Goal: Information Seeking & Learning: Compare options

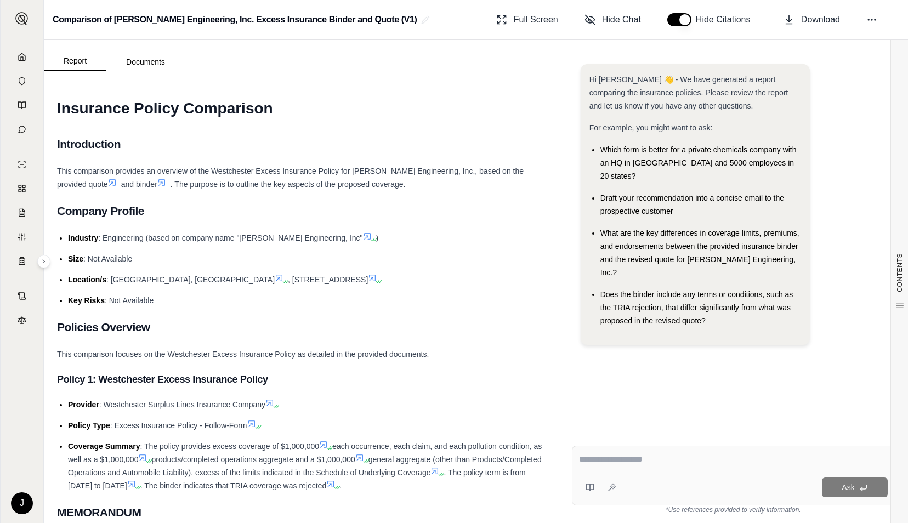
click at [26, 63] on link at bounding box center [22, 57] width 30 height 22
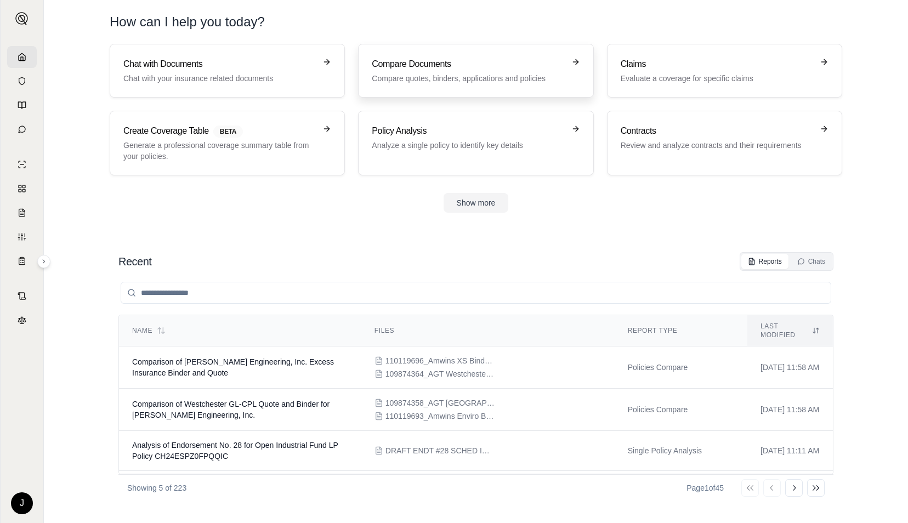
click at [403, 61] on h3 "Compare Documents" at bounding box center [468, 64] width 192 height 13
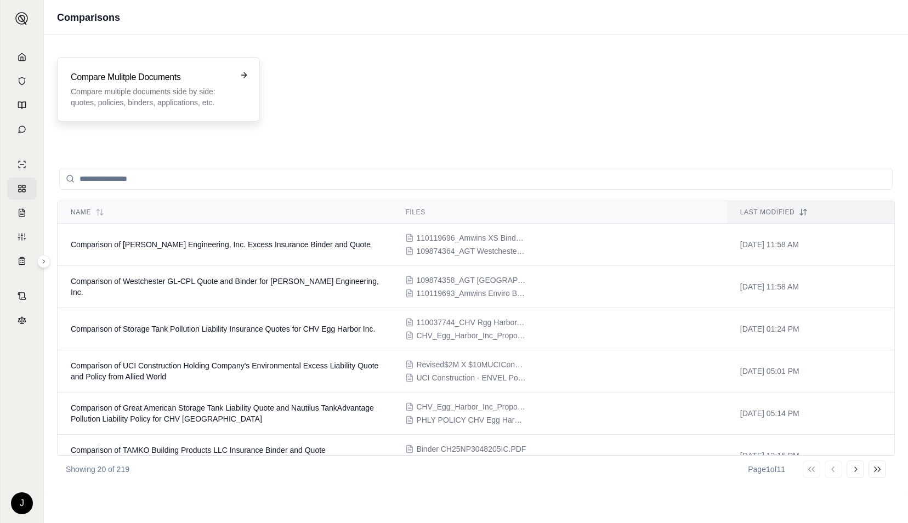
click at [162, 84] on div "Compare Mulitple Documents Compare multiple documents side by side: quotes, pol…" at bounding box center [151, 89] width 160 height 37
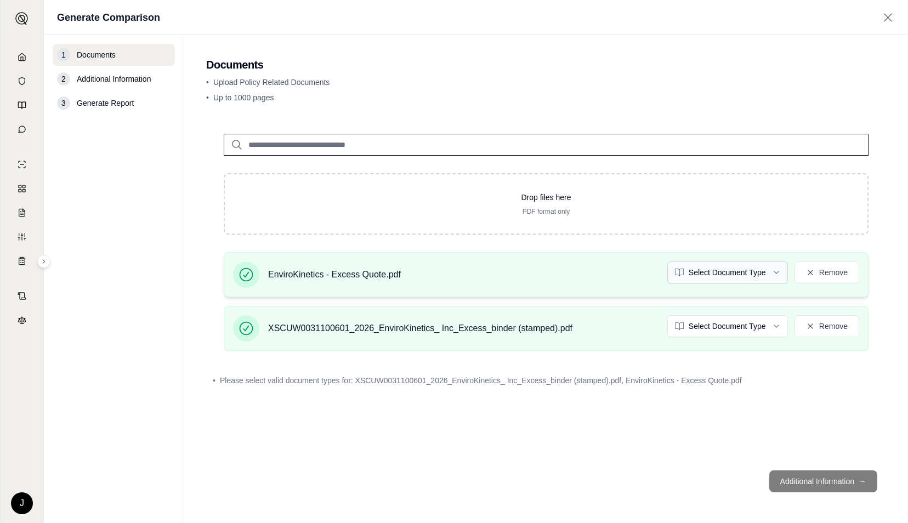
click at [735, 275] on html "J Generate Comparison 1 Documents 2 Additional Information 3 Generate Report Do…" at bounding box center [454, 261] width 908 height 523
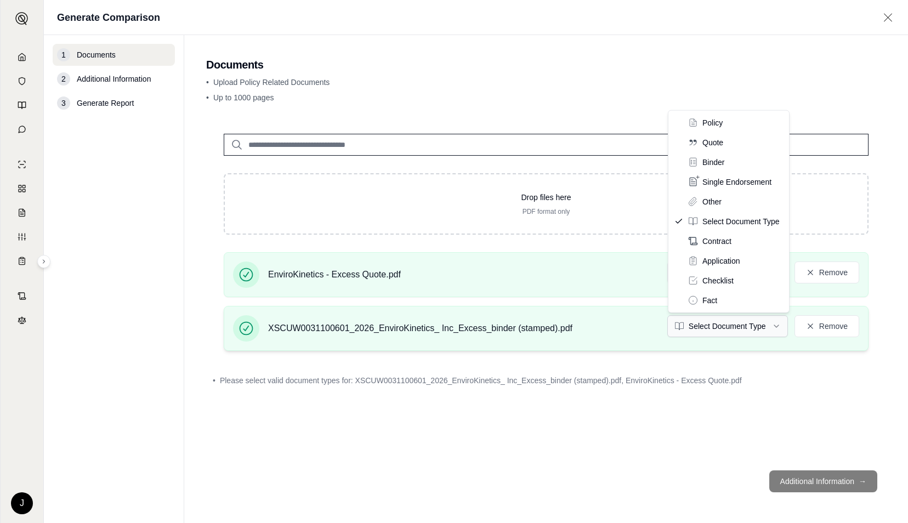
click at [727, 331] on html "J Generate Comparison 1 Documents 2 Additional Information 3 Generate Report Do…" at bounding box center [454, 261] width 908 height 523
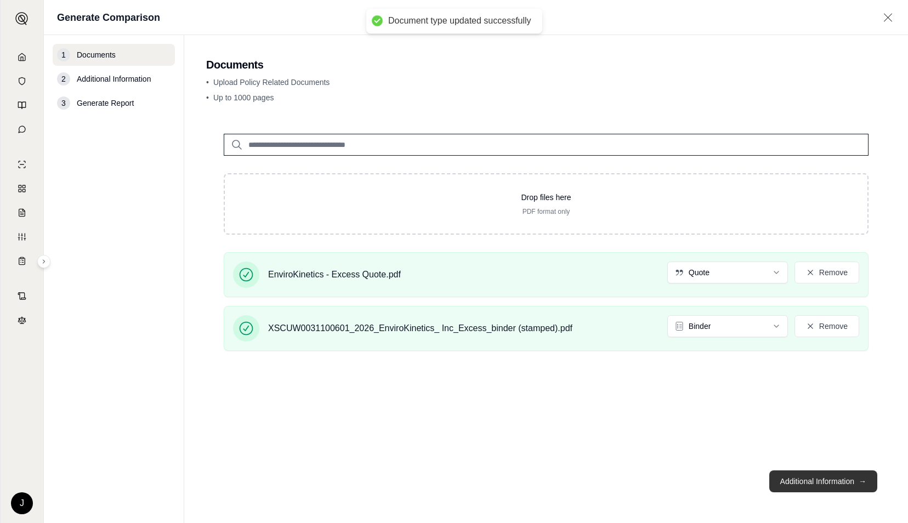
click at [827, 472] on button "Additional Information →" at bounding box center [823, 482] width 108 height 22
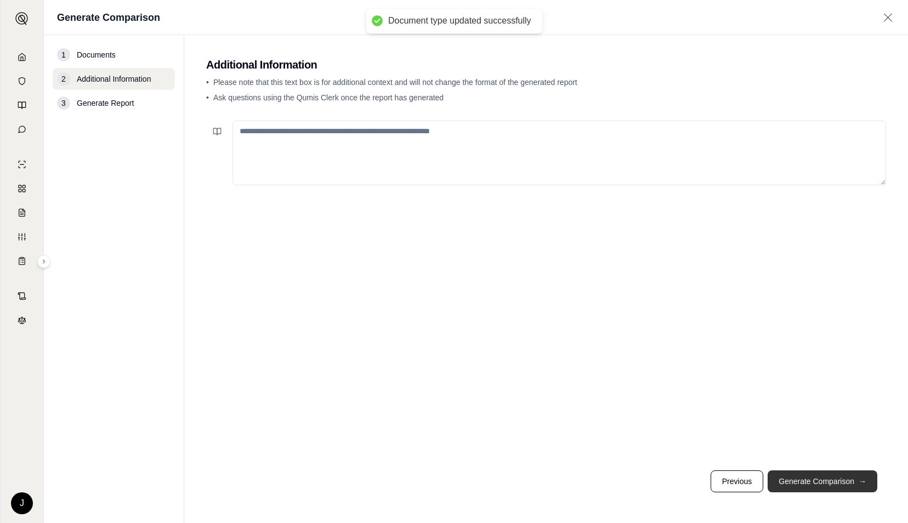
click at [830, 478] on button "Generate Comparison →" at bounding box center [823, 482] width 110 height 22
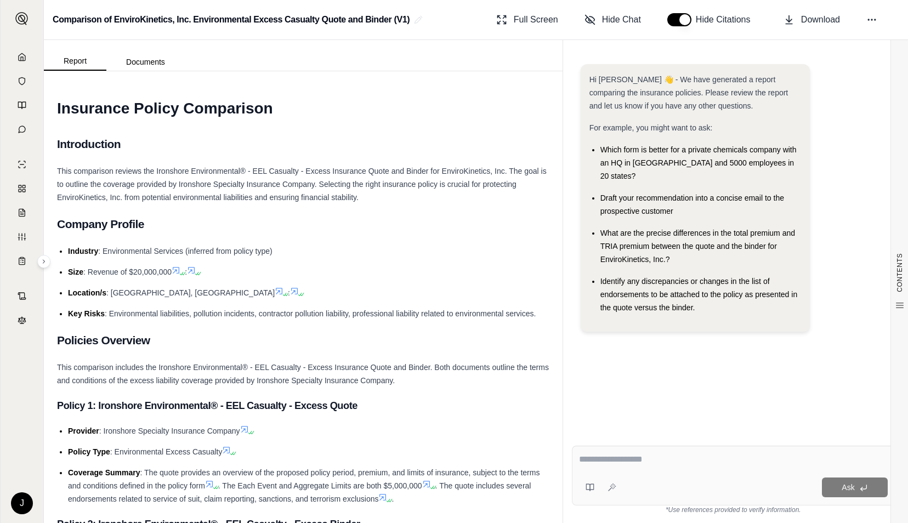
click at [626, 467] on div at bounding box center [733, 461] width 309 height 17
click at [705, 460] on textarea at bounding box center [733, 459] width 309 height 13
paste textarea "**********"
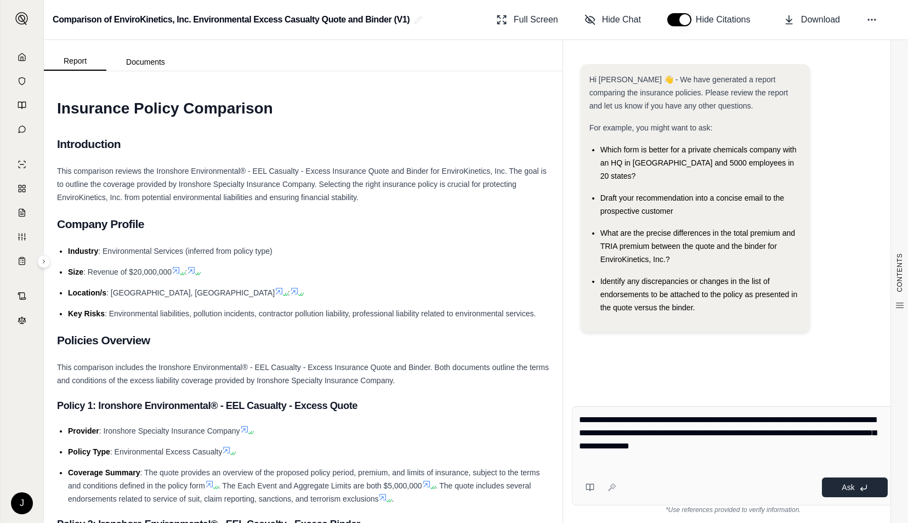
type textarea "**********"
click at [845, 488] on span "Ask" at bounding box center [848, 487] width 13 height 9
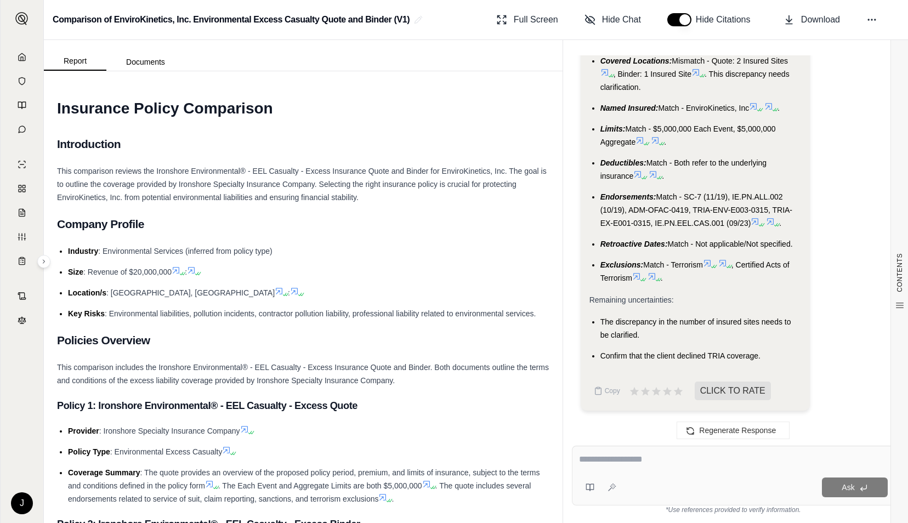
scroll to position [2367, 0]
click at [604, 76] on icon at bounding box center [605, 72] width 7 height 7
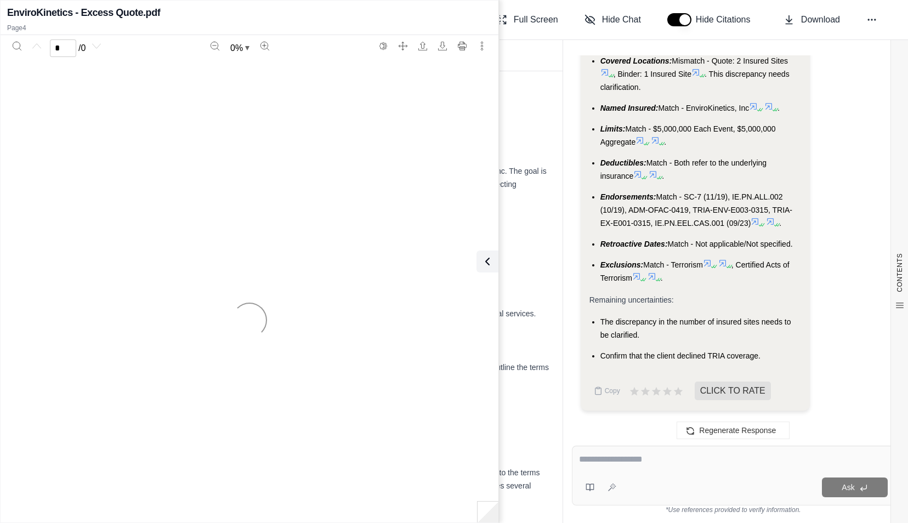
scroll to position [2422, 0]
type input "*"
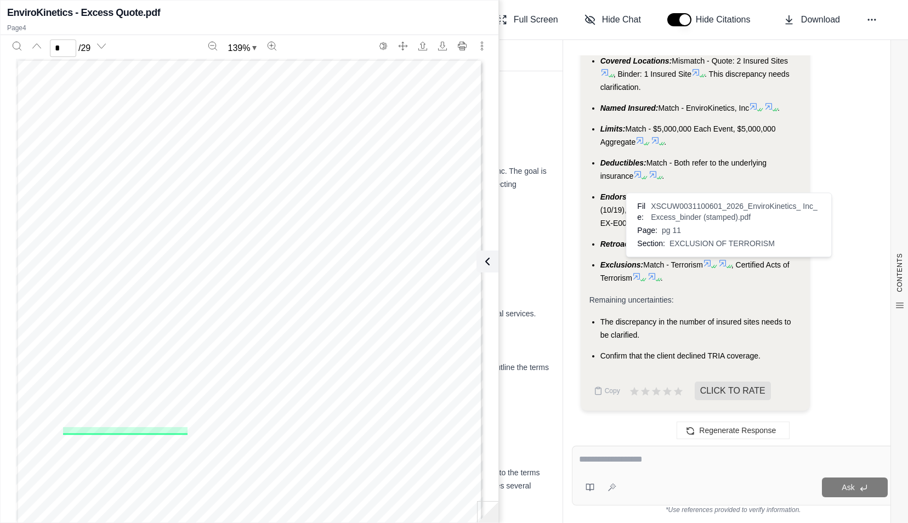
scroll to position [2367, 0]
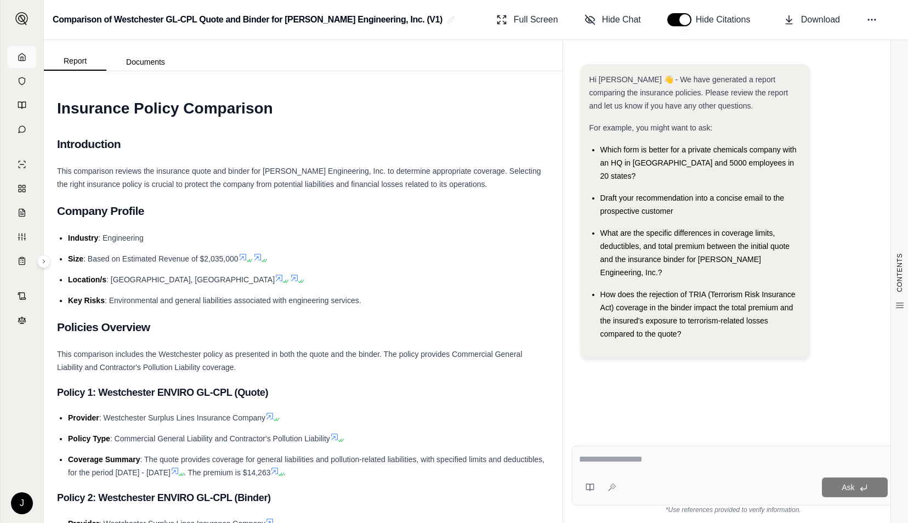
click at [27, 57] on link at bounding box center [22, 57] width 30 height 22
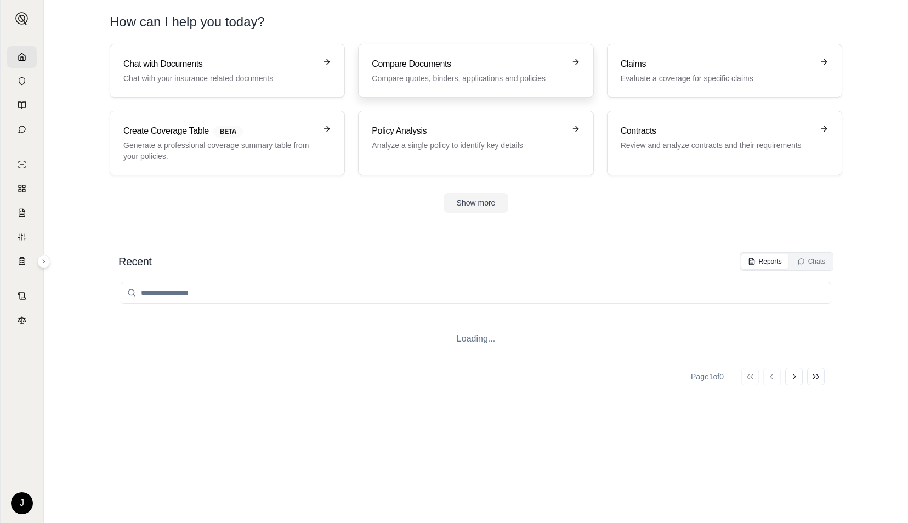
click at [457, 77] on p "Compare quotes, binders, applications and policies" at bounding box center [468, 78] width 192 height 11
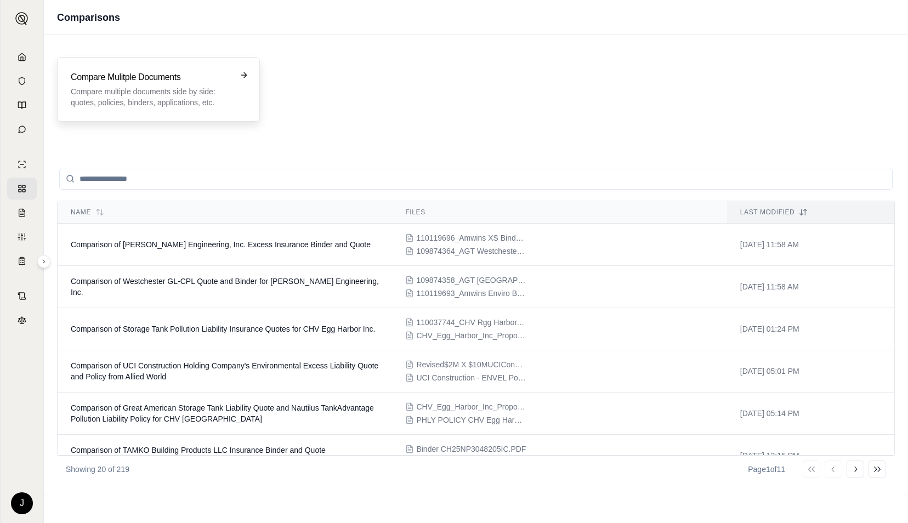
click at [135, 94] on p "Compare multiple documents side by side: quotes, policies, binders, application…" at bounding box center [151, 97] width 160 height 22
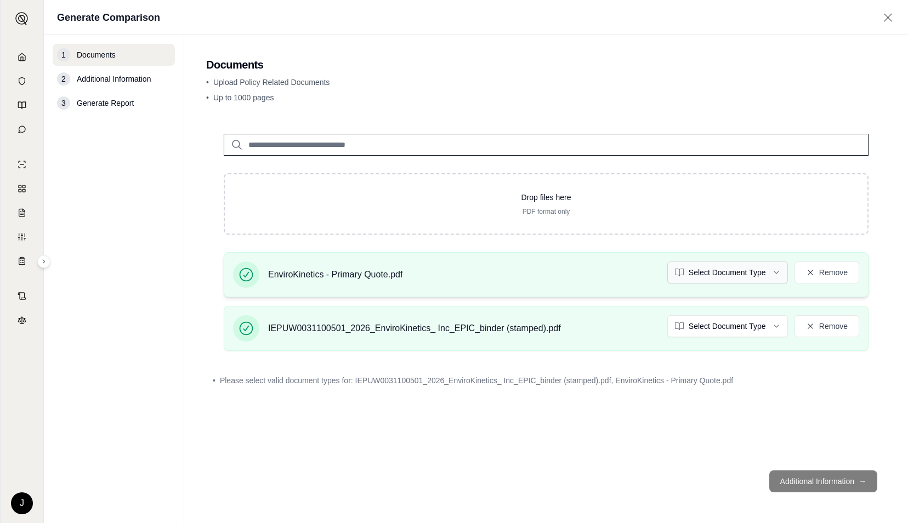
click at [734, 271] on html "J Generate Comparison 1 Documents 2 Additional Information 3 Generate Report Do…" at bounding box center [454, 261] width 908 height 523
click at [736, 331] on html "J Generate Comparison 1 Documents 2 Additional Information 3 Generate Report Do…" at bounding box center [454, 261] width 908 height 523
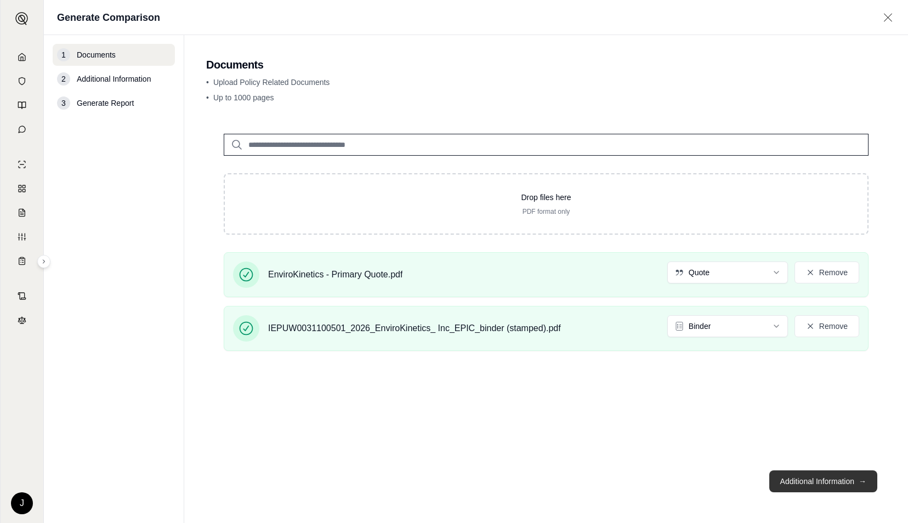
click at [800, 480] on button "Additional Information →" at bounding box center [823, 482] width 108 height 22
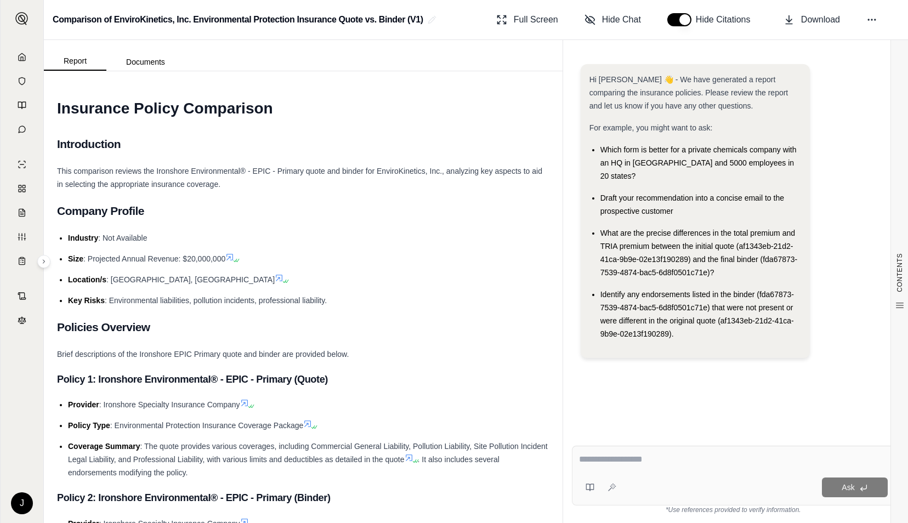
paste textarea "**********"
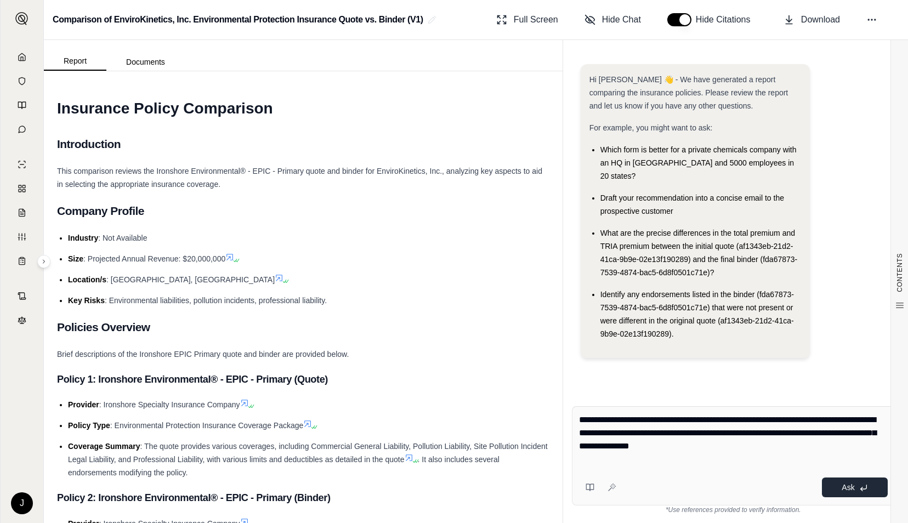
type textarea "**********"
click at [868, 493] on button "Ask" at bounding box center [855, 488] width 66 height 20
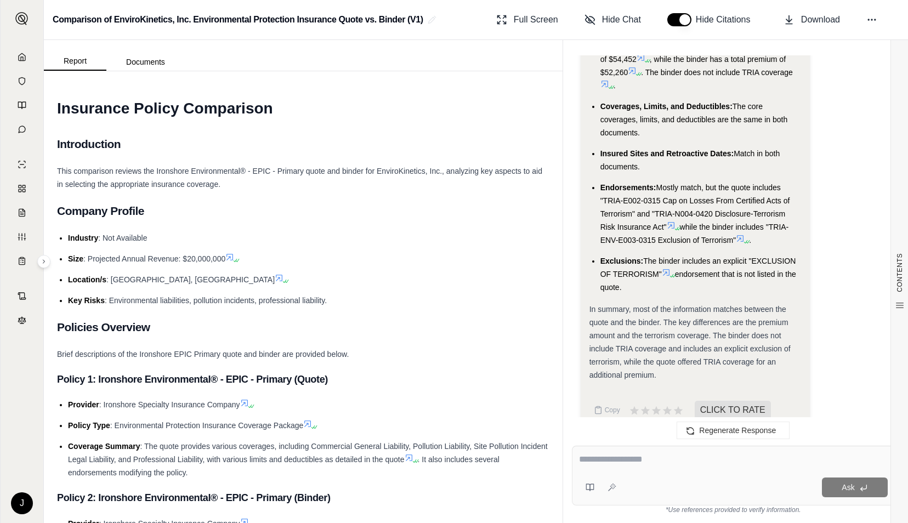
scroll to position [3839, 0]
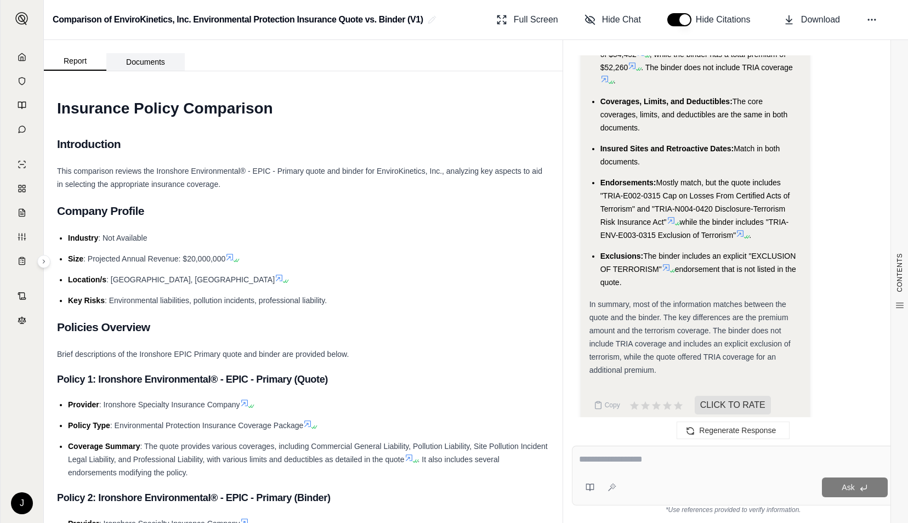
click at [163, 59] on button "Documents" at bounding box center [145, 62] width 78 height 18
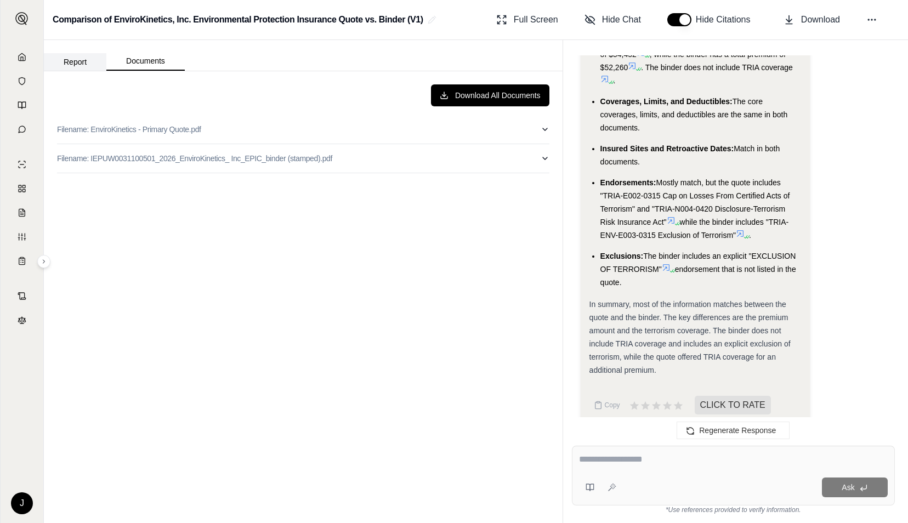
click at [69, 64] on button "Report" at bounding box center [75, 62] width 63 height 18
